Goal: Task Accomplishment & Management: Manage account settings

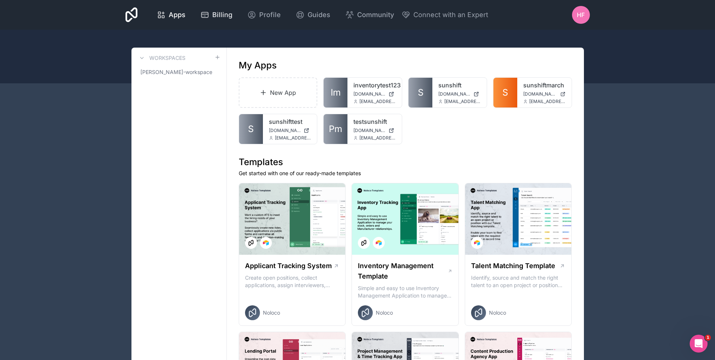
click at [215, 14] on span "Billing" at bounding box center [222, 15] width 20 height 10
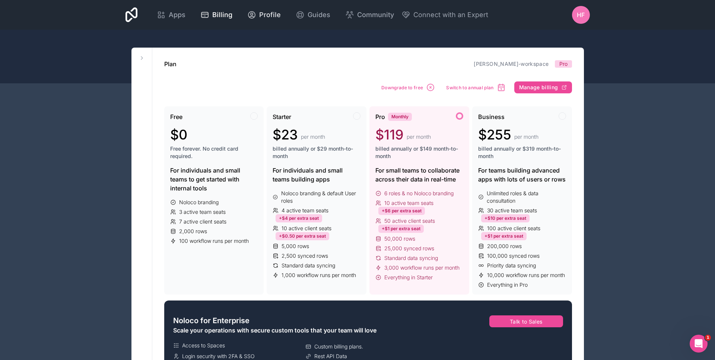
click at [266, 10] on span "Profile" at bounding box center [270, 15] width 22 height 10
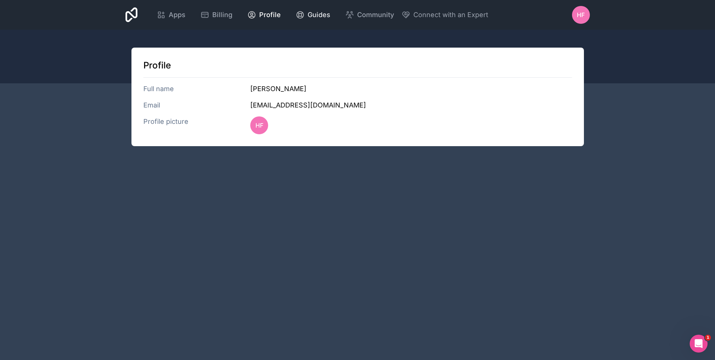
click at [310, 13] on span "Guides" at bounding box center [319, 15] width 23 height 10
click at [212, 12] on span "Billing" at bounding box center [222, 15] width 20 height 10
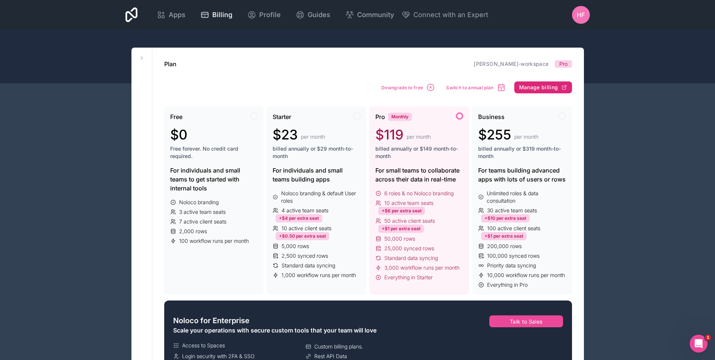
click at [542, 86] on span "Manage billing" at bounding box center [538, 87] width 39 height 7
